Goal: Task Accomplishment & Management: Use online tool/utility

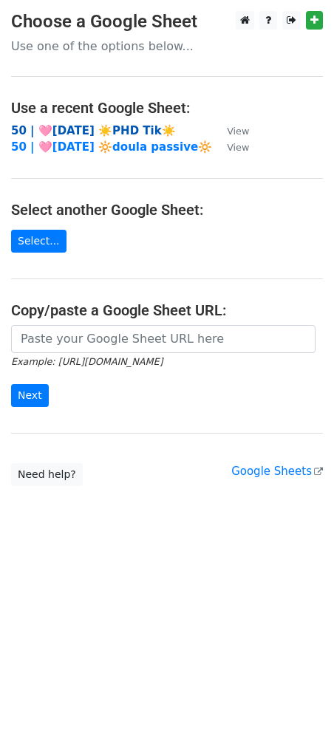
click at [115, 134] on strong "50 | 🩷[DATE] ☀️PHD Tik☀️" at bounding box center [93, 130] width 165 height 13
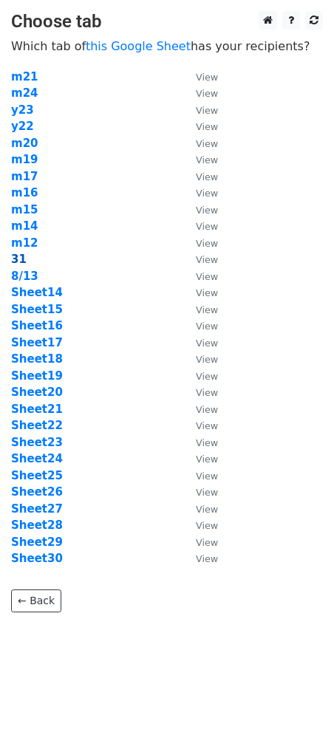
click at [18, 261] on strong "31" at bounding box center [19, 258] width 16 height 13
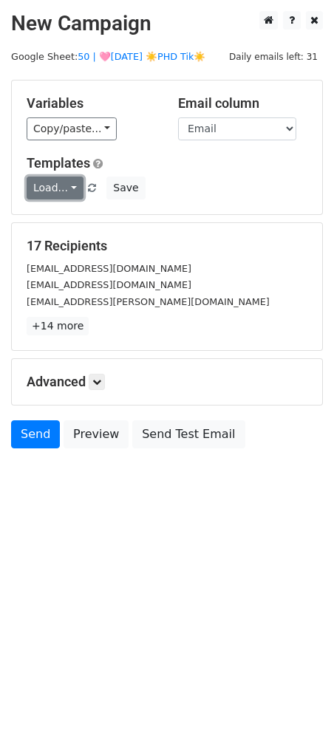
click at [45, 186] on link "Load..." at bounding box center [55, 187] width 57 height 23
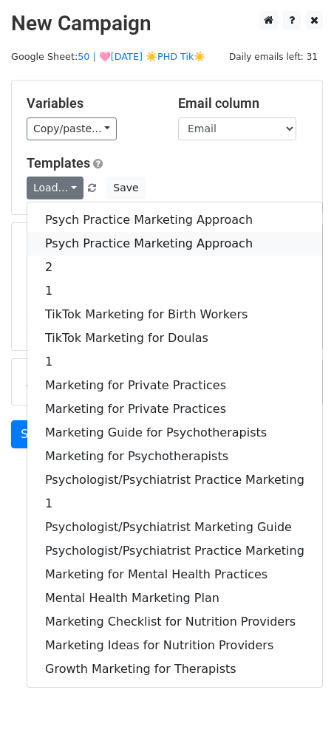
click at [101, 242] on link "Psych Practice Marketing Approach" at bounding box center [174, 244] width 295 height 24
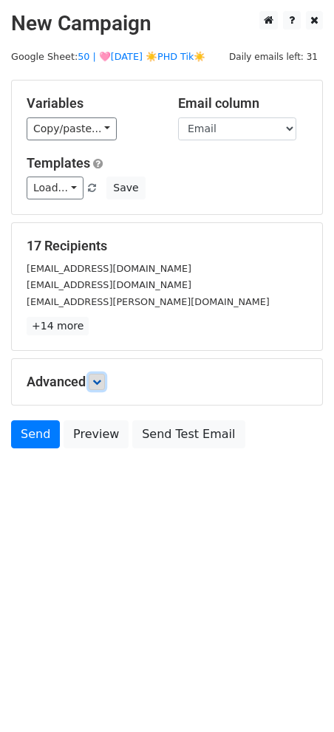
click at [97, 381] on icon at bounding box center [96, 381] width 9 height 9
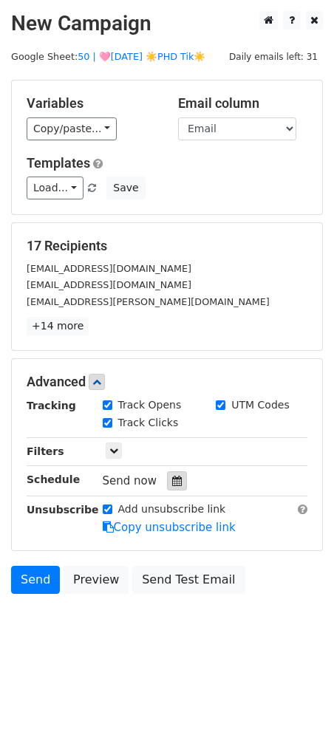
click at [167, 478] on div at bounding box center [177, 480] width 20 height 19
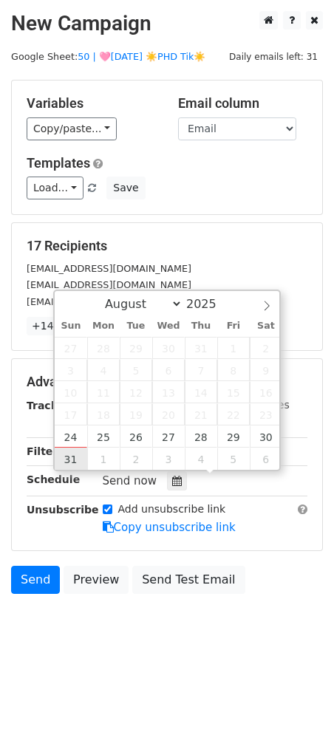
type input "2025-08-31 12:00"
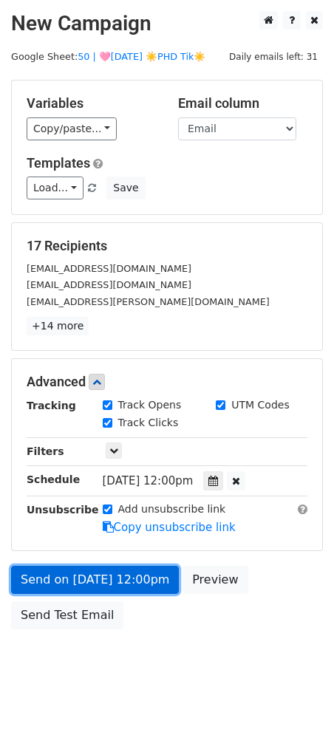
click at [85, 571] on link "Send on Aug 31 at 12:00pm" at bounding box center [95, 579] width 168 height 28
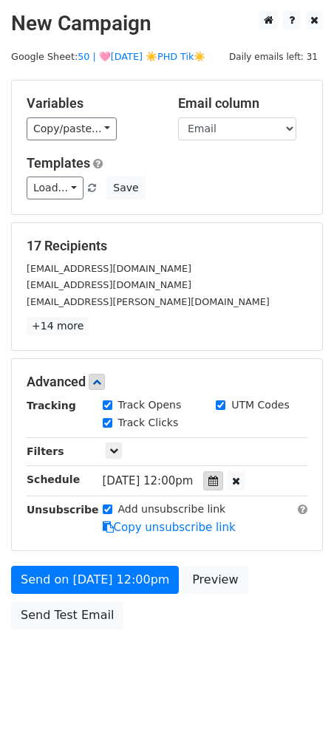
click at [218, 476] on icon at bounding box center [213, 480] width 10 height 10
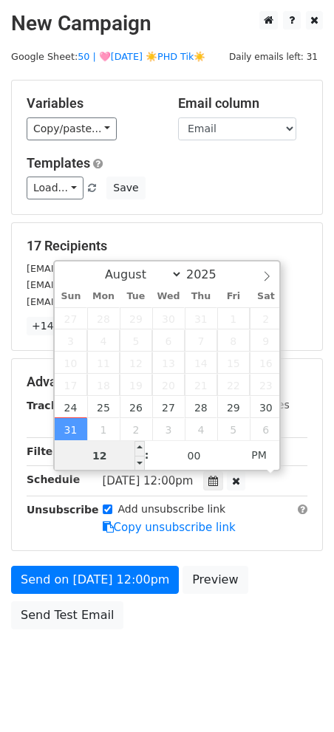
click at [101, 456] on input "12" at bounding box center [100, 456] width 90 height 30
type input "7"
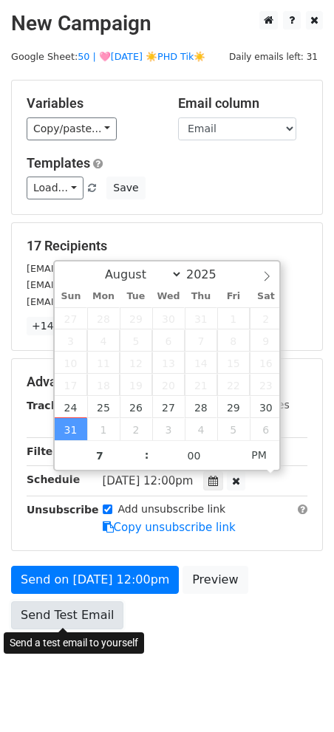
type input "2025-08-31 19:00"
click at [63, 609] on link "Send Test Email" at bounding box center [67, 615] width 112 height 28
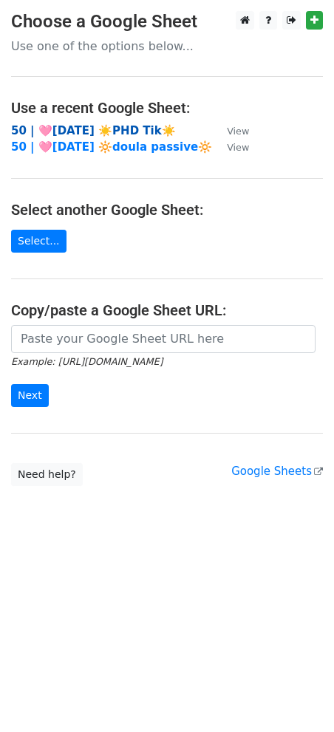
click at [109, 126] on strong "50 | 🩷AUG 13 ☀️PHD Tik☀️" at bounding box center [93, 130] width 165 height 13
